Goal: Task Accomplishment & Management: Manage account settings

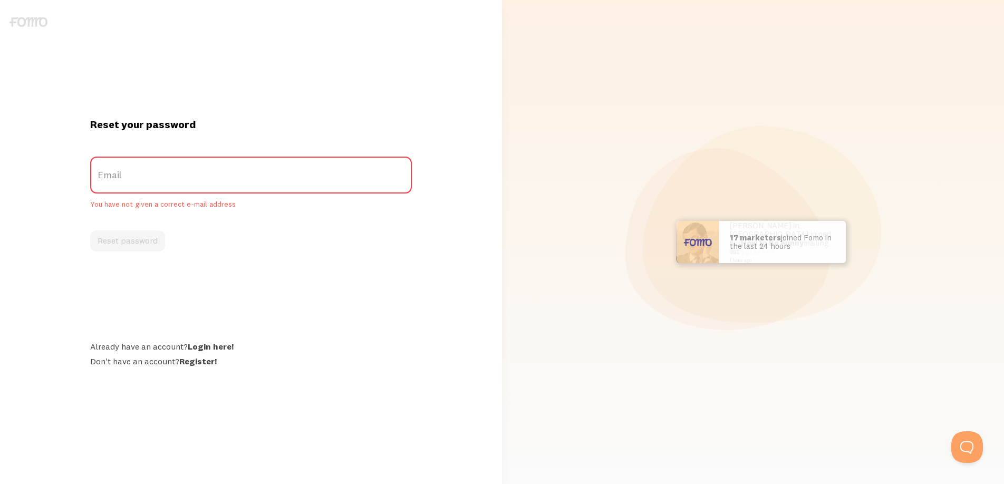
click at [408, 62] on div "Reset your password Email You have not given a correct e-mail address Reset pas…" at bounding box center [251, 242] width 502 height 484
click at [206, 349] on link "Login here!" at bounding box center [211, 346] width 46 height 11
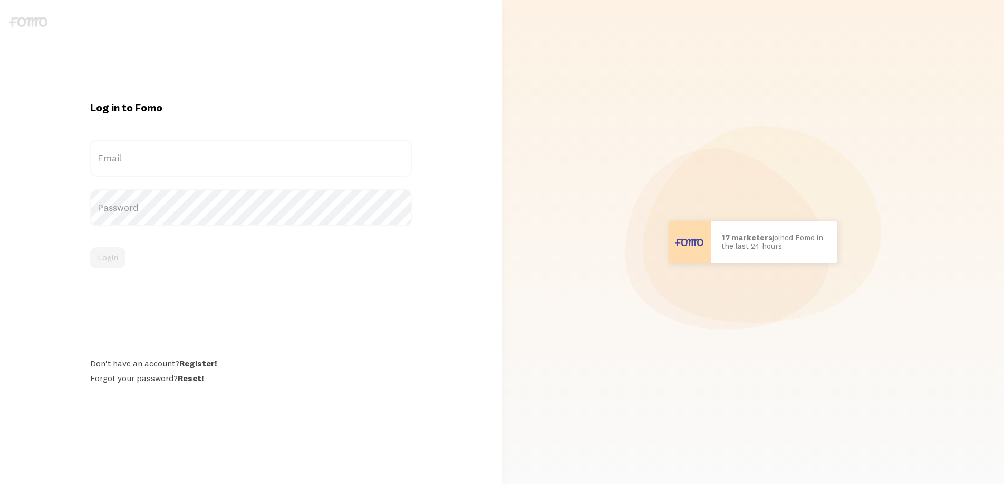
click at [170, 154] on label "Email" at bounding box center [251, 158] width 322 height 37
click at [170, 154] on input "Email" at bounding box center [251, 158] width 322 height 37
click at [191, 378] on div "Don't have an account? Register! Forgot your password? Reset!" at bounding box center [251, 370] width 322 height 25
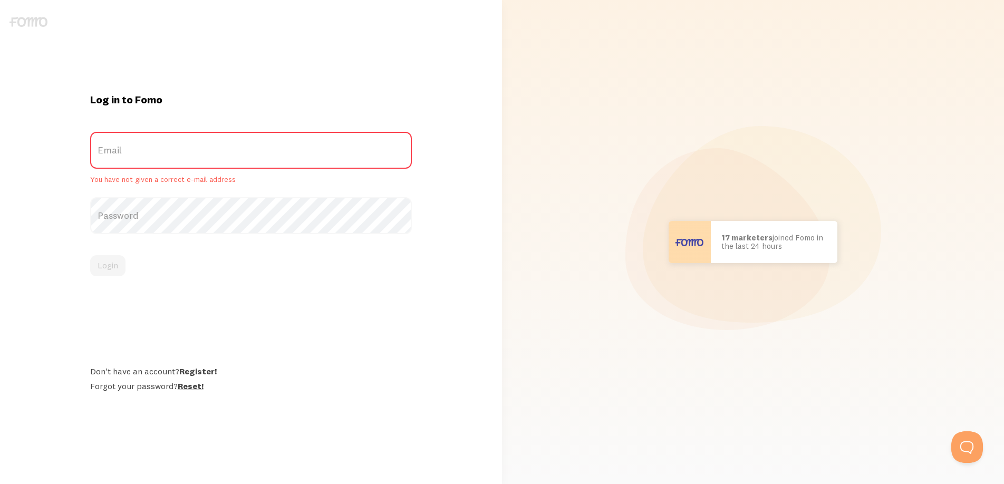
click at [186, 388] on link "Reset!" at bounding box center [191, 386] width 26 height 11
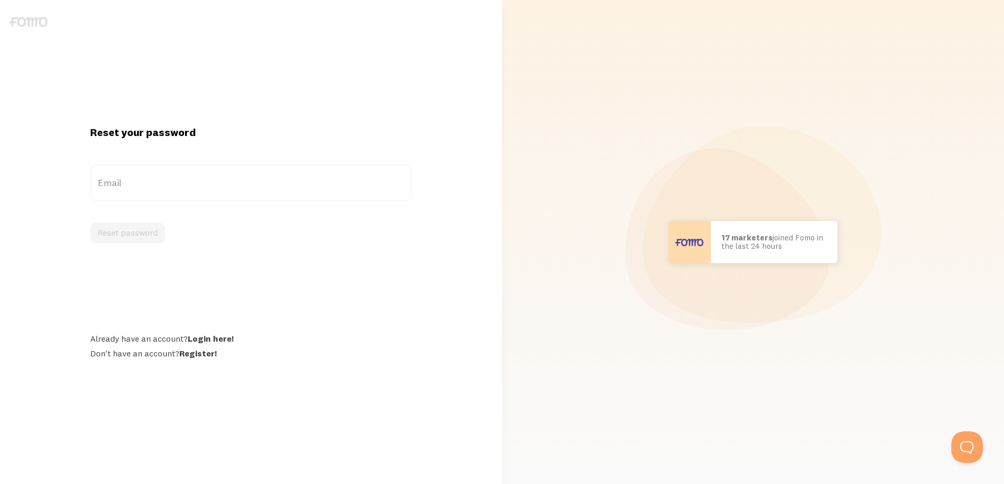
click at [166, 176] on label "Email" at bounding box center [251, 183] width 322 height 37
click at [166, 176] on input "Email" at bounding box center [251, 183] width 322 height 37
click at [172, 185] on label "Email" at bounding box center [251, 183] width 322 height 37
click at [172, 185] on input "Email" at bounding box center [251, 183] width 322 height 37
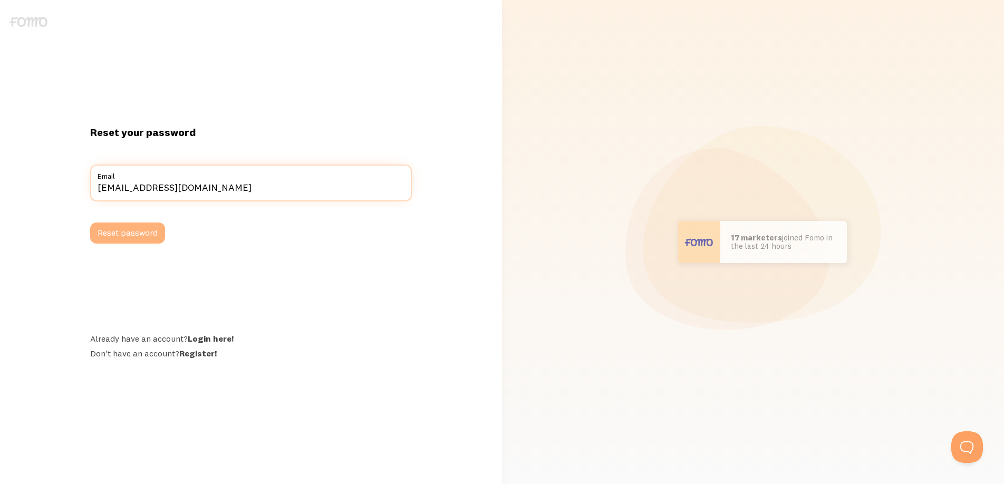
type input "tinle1201@gmail.com"
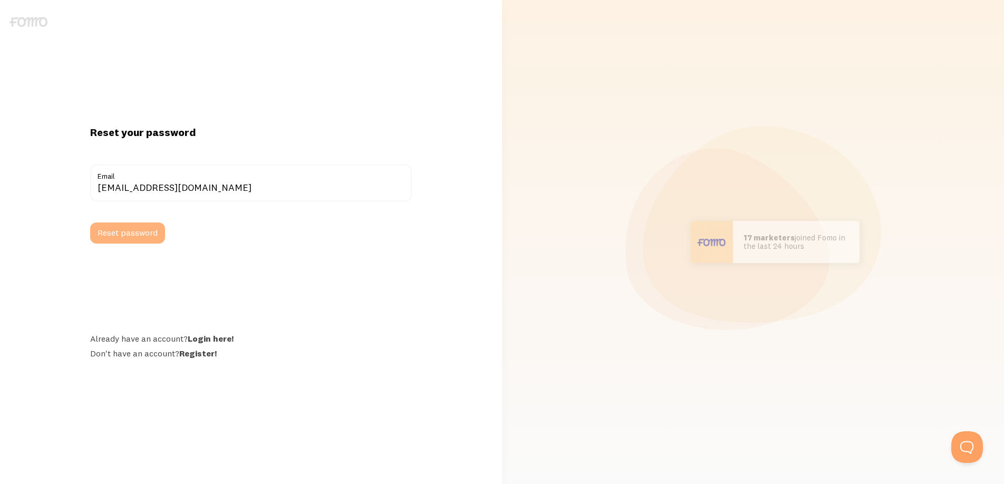
click at [132, 236] on button "Reset password" at bounding box center [127, 233] width 75 height 21
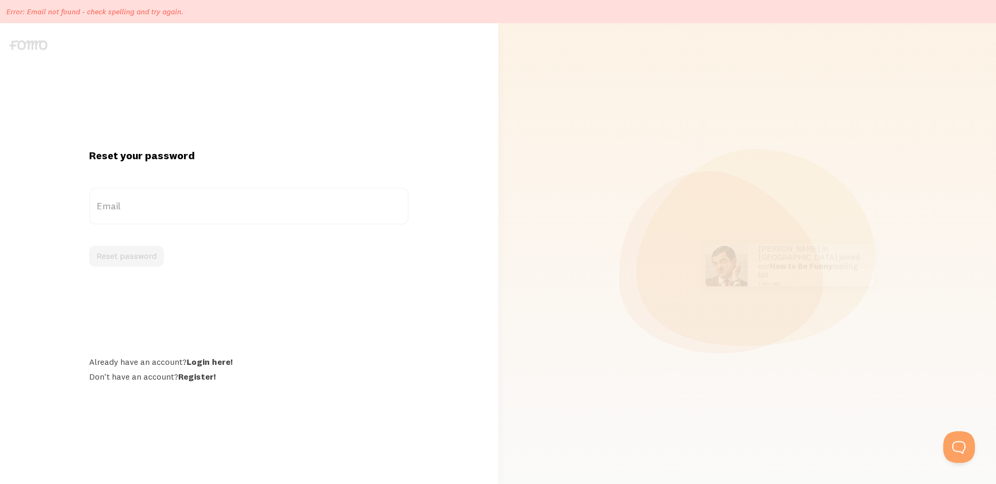
click at [491, 147] on div "Reset your password Email Reset password Already have an account? Login here! D…" at bounding box center [249, 265] width 486 height 311
